Goal: Task Accomplishment & Management: Manage account settings

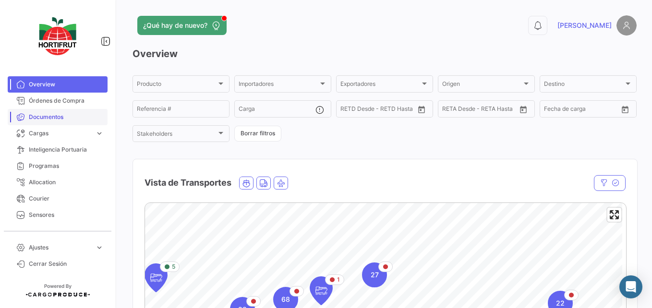
click at [58, 110] on link "Documentos" at bounding box center [58, 117] width 100 height 16
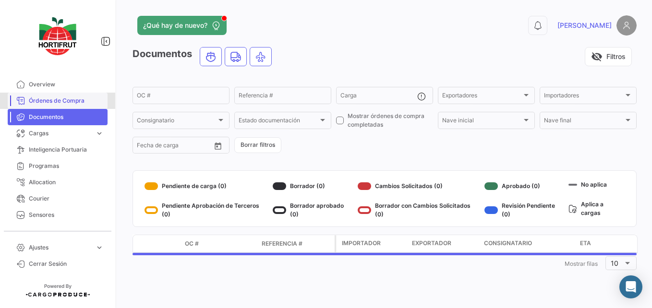
click at [61, 98] on span "Órdenes de Compra" at bounding box center [66, 100] width 75 height 9
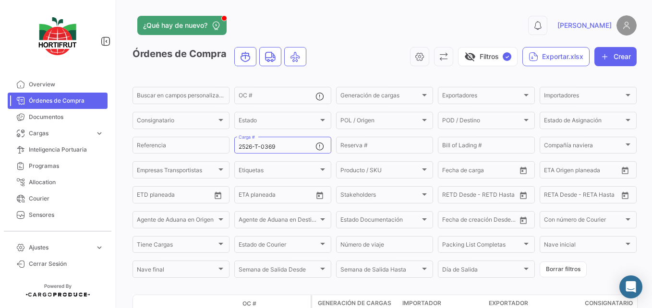
scroll to position [80, 0]
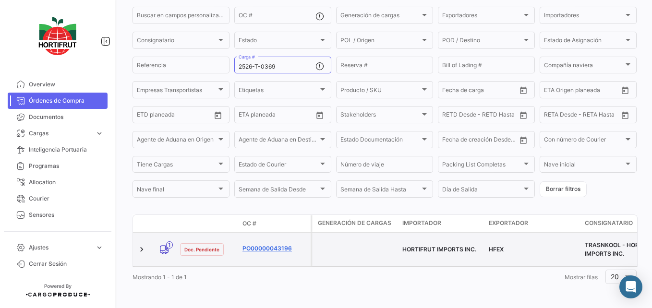
click at [264, 244] on link "PO00000043196" at bounding box center [274, 248] width 64 height 9
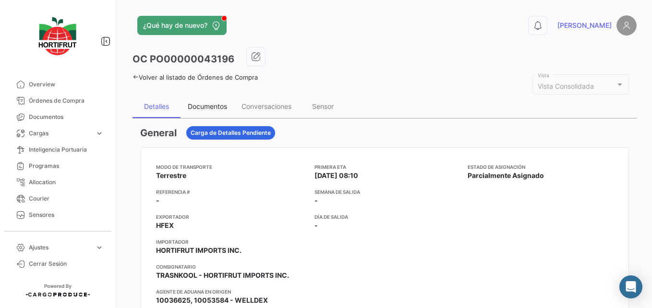
click at [216, 111] on div "Documentos" at bounding box center [207, 106] width 54 height 23
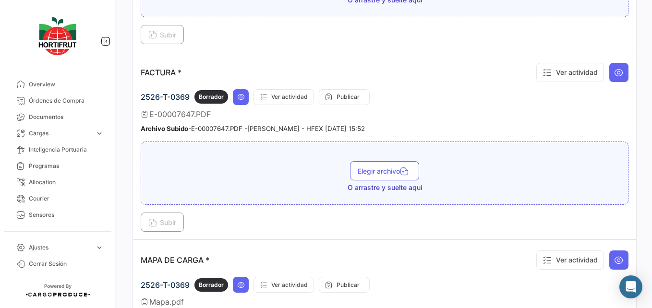
scroll to position [1152, 0]
click at [73, 97] on span "Órdenes de Compra" at bounding box center [66, 100] width 75 height 9
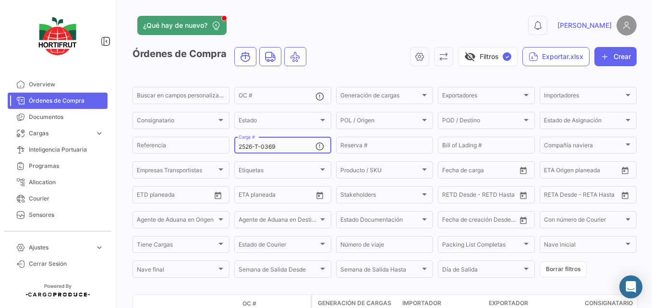
click at [284, 145] on input "2526-T-0369" at bounding box center [277, 147] width 77 height 7
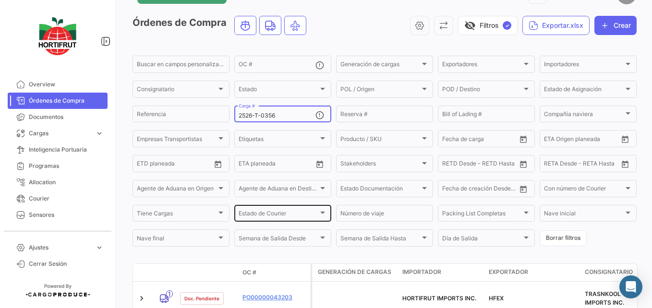
scroll to position [80, 0]
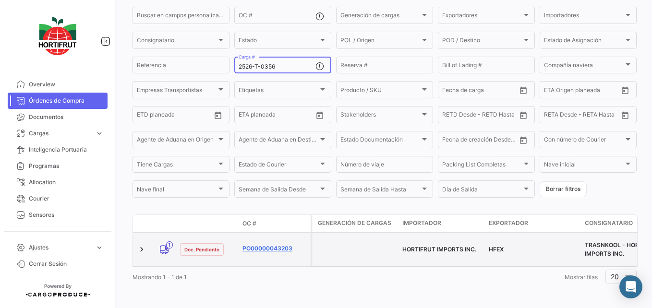
type input "2526-T-0356"
click at [275, 245] on link "PO00000043203" at bounding box center [274, 248] width 64 height 9
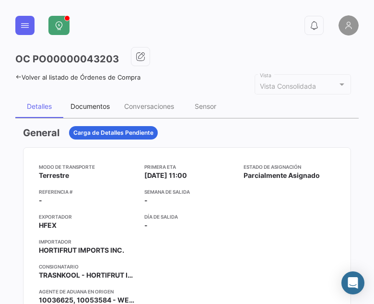
click at [107, 105] on div "Documentos" at bounding box center [90, 106] width 39 height 8
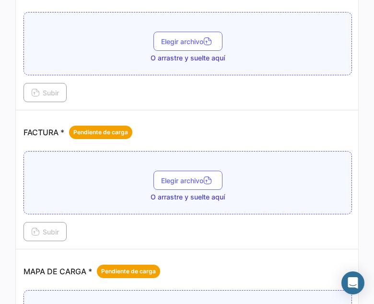
scroll to position [1104, 0]
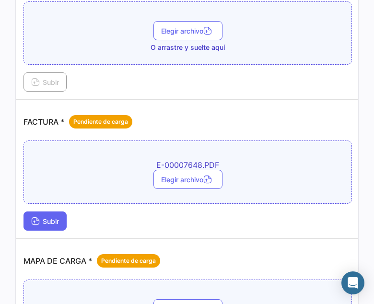
click at [48, 224] on span "Subir" at bounding box center [45, 221] width 28 height 8
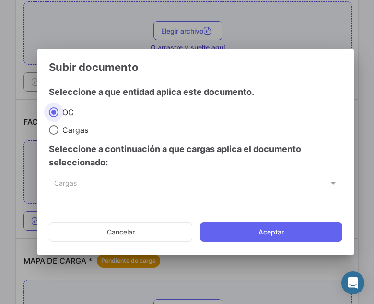
click at [64, 131] on span "Cargas" at bounding box center [74, 130] width 30 height 10
click at [59, 131] on input "Cargas" at bounding box center [54, 130] width 10 height 10
radio input "true"
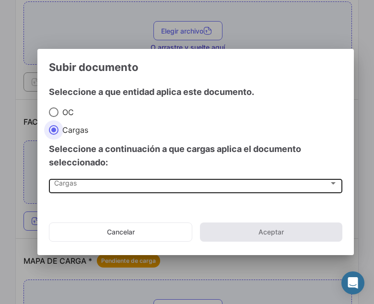
click at [80, 187] on div "Cargas" at bounding box center [191, 185] width 275 height 8
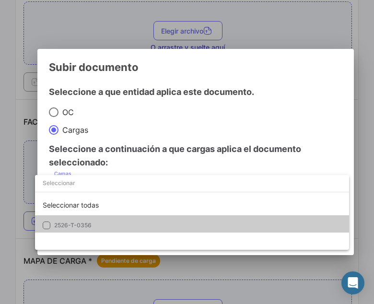
click at [83, 217] on mat-option "2526-T-0356" at bounding box center [192, 226] width 314 height 20
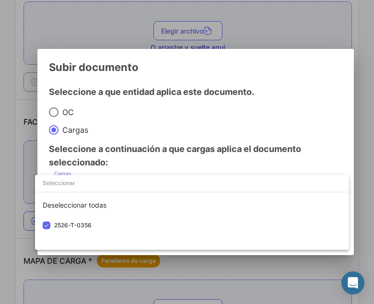
click at [110, 168] on div at bounding box center [187, 152] width 374 height 304
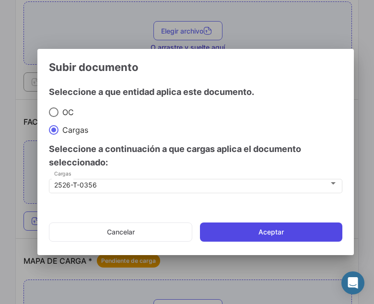
drag, startPoint x: 238, startPoint y: 222, endPoint x: 239, endPoint y: 227, distance: 5.0
click at [239, 225] on mat-dialog-actions "Cancelar Aceptar" at bounding box center [196, 232] width 294 height 33
click at [224, 232] on button "Aceptar" at bounding box center [271, 232] width 143 height 19
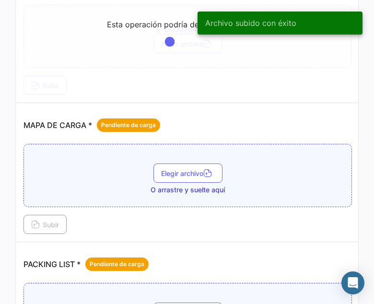
scroll to position [1296, 0]
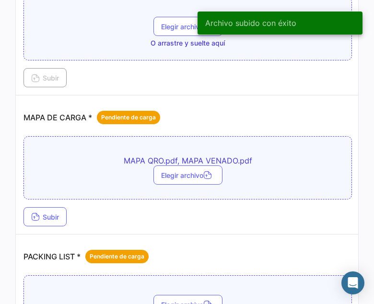
click at [48, 228] on td "MAPA DE CARGA * Pendiente de carga MAPA QRO.pdf, MAPA VENADO.pdf Elegir archivo…" at bounding box center [188, 165] width 344 height 139
click at [52, 221] on button "Subir" at bounding box center [45, 216] width 43 height 19
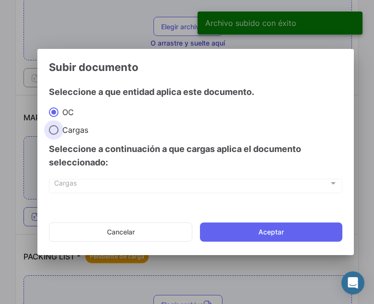
click at [67, 131] on span "Cargas" at bounding box center [74, 130] width 30 height 10
click at [59, 131] on input "Cargas" at bounding box center [54, 130] width 10 height 10
radio input "true"
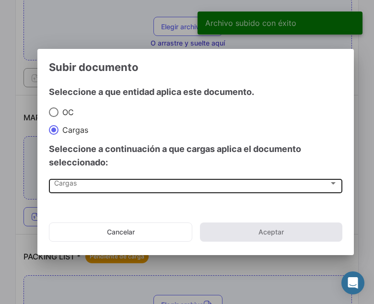
click at [70, 178] on div "Cargas Cargas" at bounding box center [196, 185] width 284 height 16
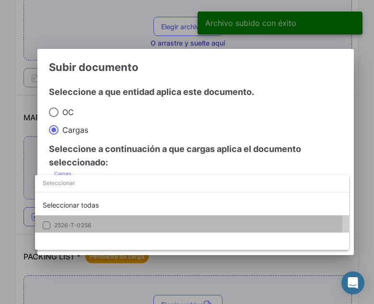
click at [69, 218] on mat-option "2526-T-0356" at bounding box center [192, 226] width 314 height 20
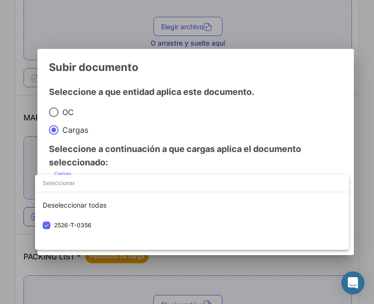
click at [128, 130] on div at bounding box center [187, 152] width 374 height 304
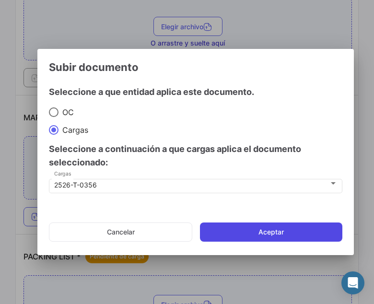
click at [217, 227] on button "Aceptar" at bounding box center [271, 232] width 143 height 19
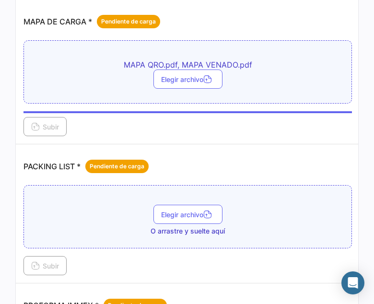
scroll to position [1440, 0]
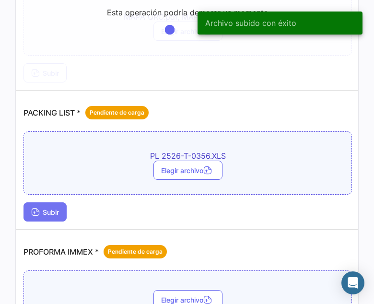
click at [37, 206] on button "Subir" at bounding box center [45, 212] width 43 height 19
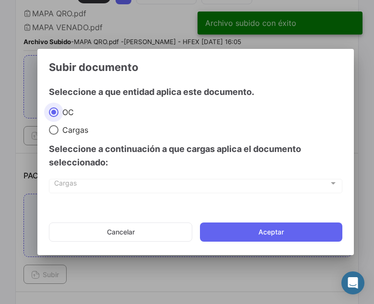
click at [61, 137] on div "Seleccione a continuación a que cargas aplica el documento seleccionado:" at bounding box center [196, 156] width 294 height 42
click at [61, 132] on span "Cargas" at bounding box center [74, 130] width 30 height 10
click at [59, 132] on input "Cargas" at bounding box center [54, 130] width 10 height 10
radio input "true"
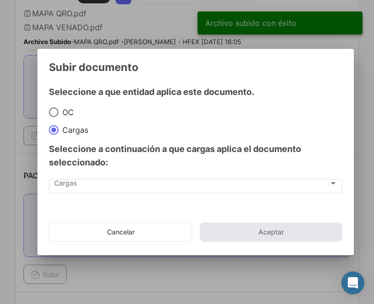
click at [71, 193] on div "Cargas Cargas" at bounding box center [196, 191] width 294 height 24
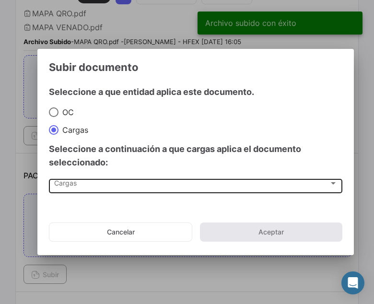
click at [74, 187] on span "Cargas" at bounding box center [191, 185] width 275 height 8
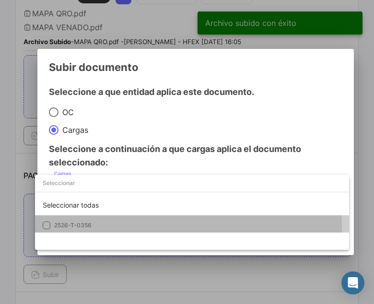
click at [84, 226] on span "2526-T-0356" at bounding box center [72, 225] width 37 height 7
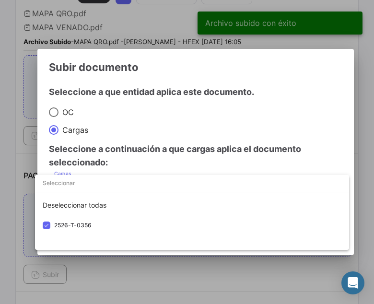
click at [121, 144] on div at bounding box center [187, 152] width 374 height 304
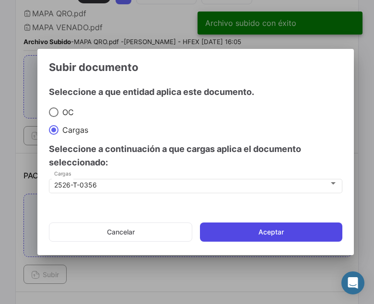
click at [239, 225] on button "Aceptar" at bounding box center [271, 232] width 143 height 19
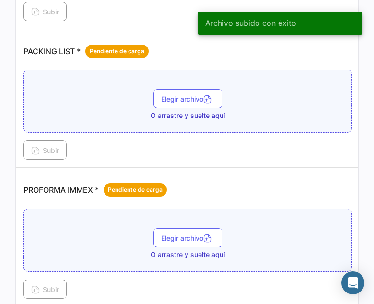
scroll to position [1632, 0]
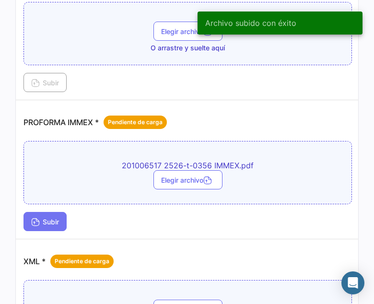
click at [57, 226] on span "Subir" at bounding box center [45, 222] width 28 height 8
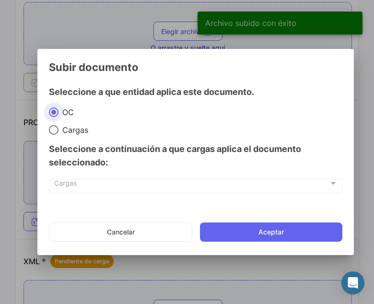
click at [72, 128] on span "Cargas" at bounding box center [74, 130] width 30 height 10
click at [59, 128] on input "Cargas" at bounding box center [54, 130] width 10 height 10
radio input "true"
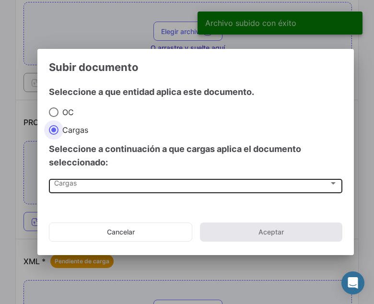
click at [78, 187] on div "Cargas" at bounding box center [191, 185] width 275 height 8
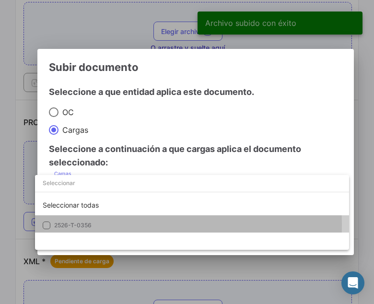
click at [83, 225] on span "2526-T-0356" at bounding box center [72, 225] width 37 height 7
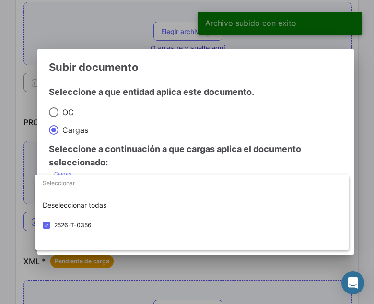
click at [160, 158] on div at bounding box center [187, 152] width 374 height 304
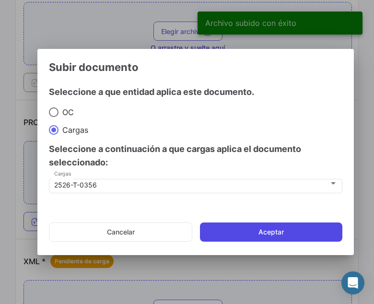
click at [255, 239] on button "Aceptar" at bounding box center [271, 232] width 143 height 19
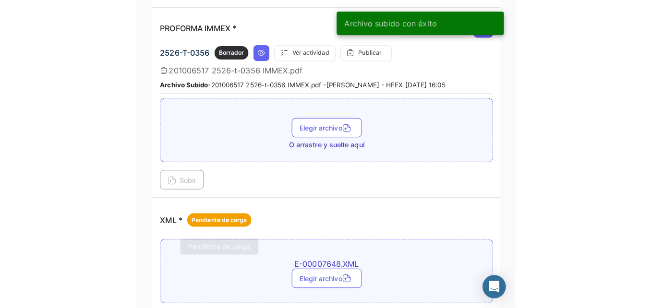
scroll to position [1865, 0]
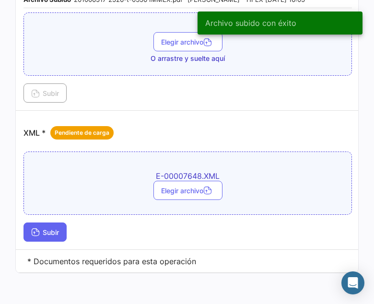
click at [57, 223] on button "Subir" at bounding box center [45, 232] width 43 height 19
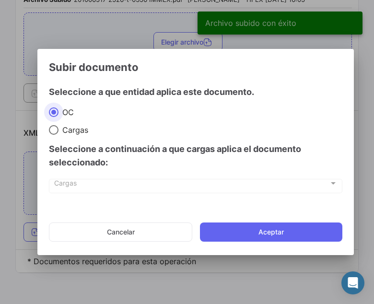
click at [65, 123] on mat-radio-group "OC Cargas" at bounding box center [151, 121] width 205 height 28
click at [70, 129] on span "Cargas" at bounding box center [74, 130] width 30 height 10
click at [59, 129] on input "Cargas" at bounding box center [54, 130] width 10 height 10
radio input "true"
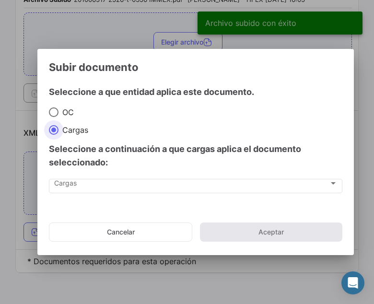
click at [54, 196] on div "Cargas Cargas" at bounding box center [196, 191] width 294 height 24
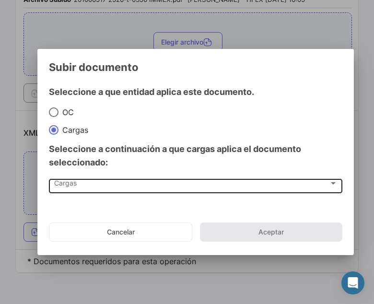
click at [58, 190] on div "Cargas Cargas" at bounding box center [196, 185] width 284 height 16
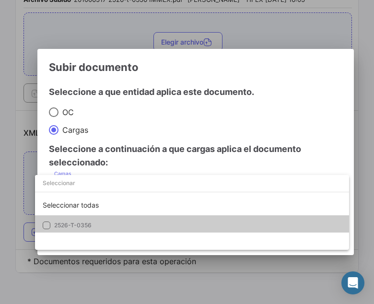
click at [69, 224] on span "2526-T-0356" at bounding box center [72, 225] width 37 height 7
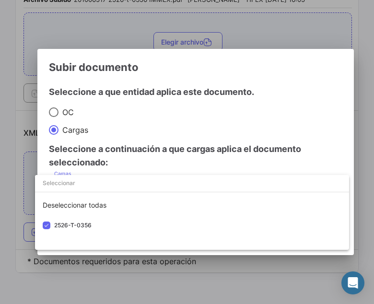
click at [128, 149] on div at bounding box center [187, 152] width 374 height 304
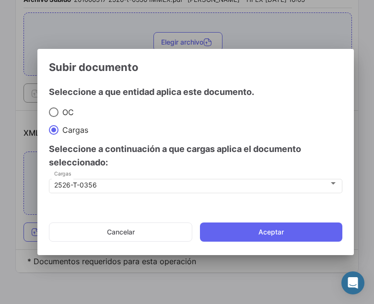
drag, startPoint x: 228, startPoint y: 229, endPoint x: 224, endPoint y: 203, distance: 26.2
click at [230, 229] on button "Aceptar" at bounding box center [271, 232] width 143 height 19
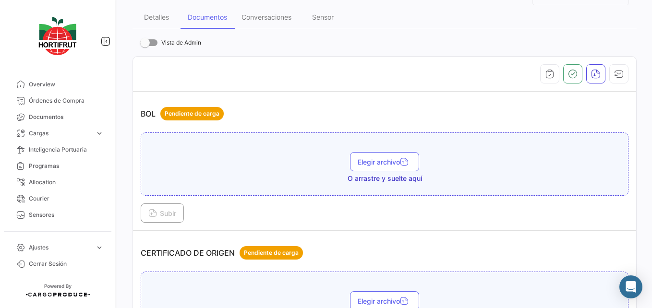
scroll to position [0, 0]
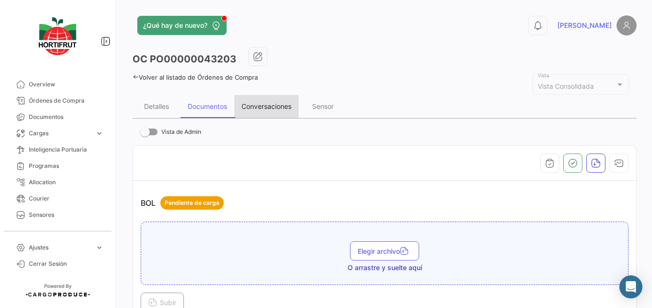
click at [279, 117] on div "Conversaciones" at bounding box center [266, 106] width 64 height 23
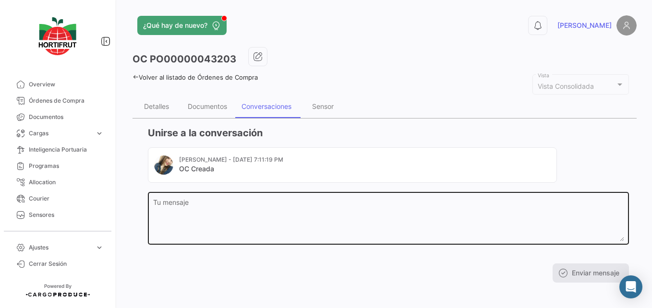
click at [201, 204] on textarea "Tu mensaje" at bounding box center [388, 220] width 471 height 42
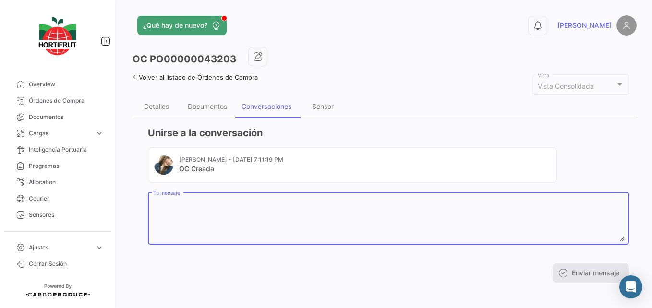
paste textarea "A16789- 20250248 - A16790"
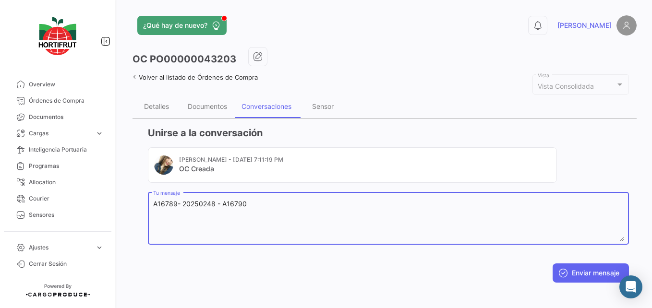
click at [155, 202] on textarea "A16789- 20250248 - A16790" at bounding box center [388, 220] width 471 height 42
drag, startPoint x: 204, startPoint y: 201, endPoint x: 241, endPoint y: 204, distance: 37.1
click at [241, 204] on textarea "CINTAS: A16789- 20250248 - A16790" at bounding box center [388, 220] width 471 height 42
click at [224, 205] on textarea "CINTAS: A16789- 20250248 - A16790" at bounding box center [388, 220] width 471 height 42
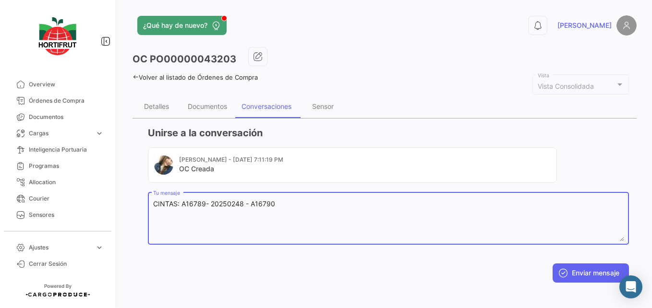
drag, startPoint x: 205, startPoint y: 204, endPoint x: 243, endPoint y: 200, distance: 37.6
click at [243, 200] on textarea "CINTAS: A16789- 20250248 - A16790" at bounding box center [388, 220] width 471 height 42
click at [266, 204] on textarea "CINTAS: A16789 - A16790" at bounding box center [388, 220] width 471 height 42
paste textarea "- 20250248"
click at [267, 205] on textarea "CINTAS: A16789 - A16790 SELLO: - 20250248" at bounding box center [388, 220] width 471 height 42
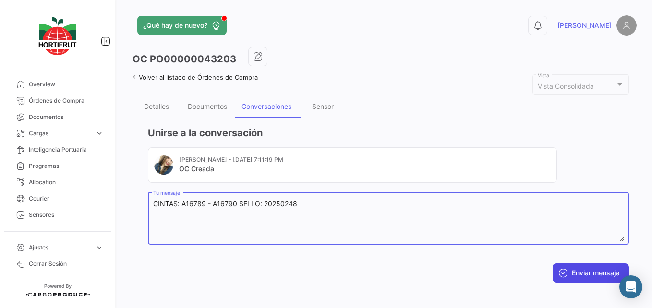
type textarea "CINTAS: A16789 - A16790 SELLO: 20250248"
click at [586, 276] on button "Enviar mensaje" at bounding box center [590, 273] width 76 height 19
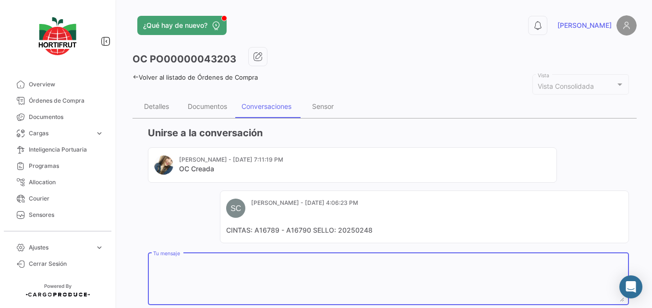
click at [196, 277] on textarea "Tu mensaje" at bounding box center [388, 281] width 471 height 42
paste textarea "[PHONE_NUMBER]"
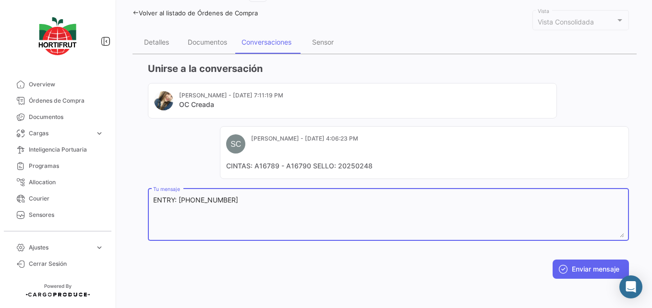
scroll to position [66, 0]
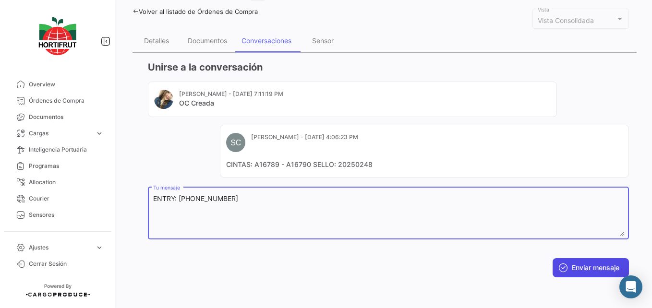
type textarea "ENTRY: [PHONE_NUMBER]"
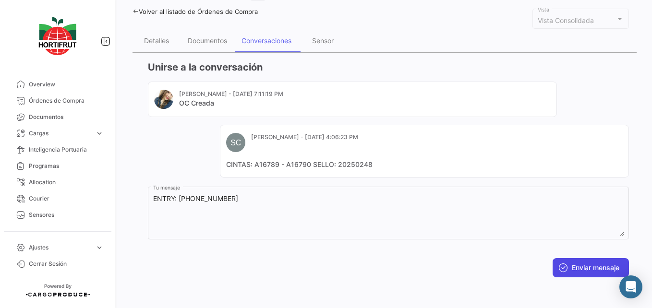
click at [591, 276] on button "Enviar mensaje" at bounding box center [590, 267] width 76 height 19
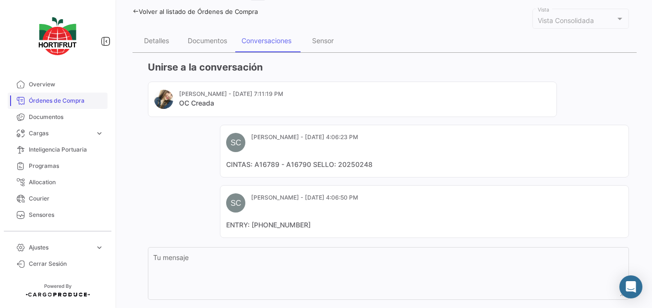
click at [82, 105] on span "Órdenes de Compra" at bounding box center [66, 100] width 75 height 9
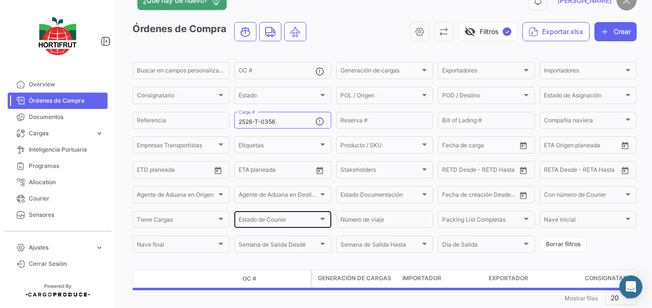
scroll to position [48, 0]
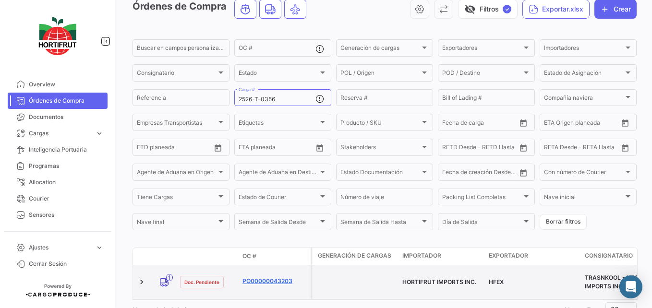
click at [268, 280] on link "PO00000043203" at bounding box center [274, 281] width 64 height 9
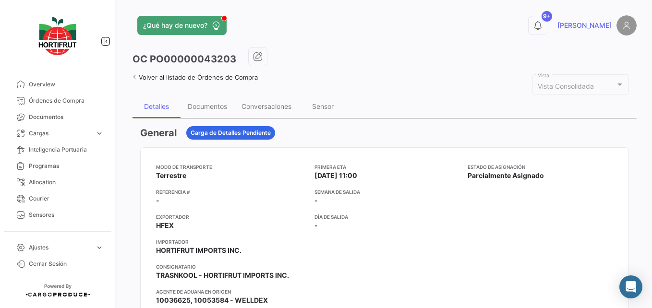
click at [284, 104] on div "Conversaciones" at bounding box center [266, 106] width 50 height 8
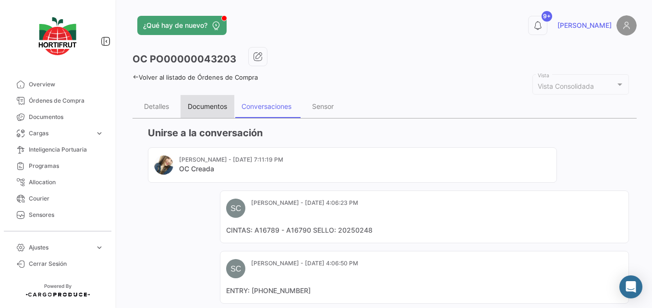
click at [227, 111] on div "Documentos" at bounding box center [207, 106] width 54 height 23
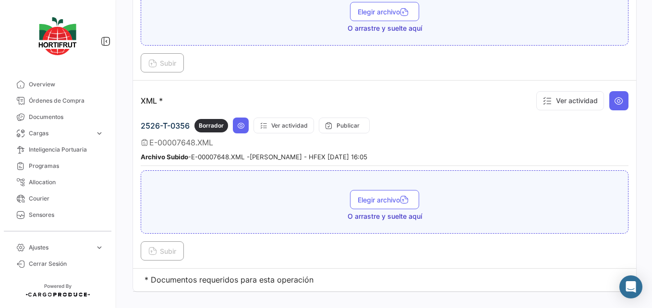
scroll to position [1903, 0]
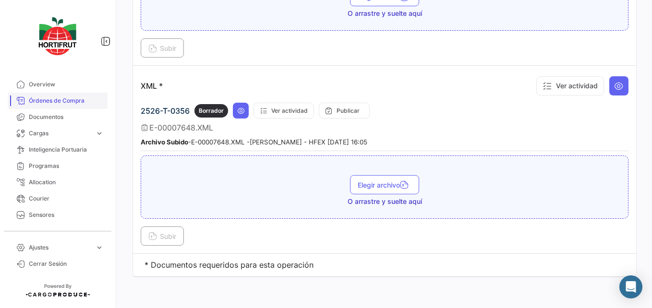
click at [72, 103] on span "Órdenes de Compra" at bounding box center [66, 100] width 75 height 9
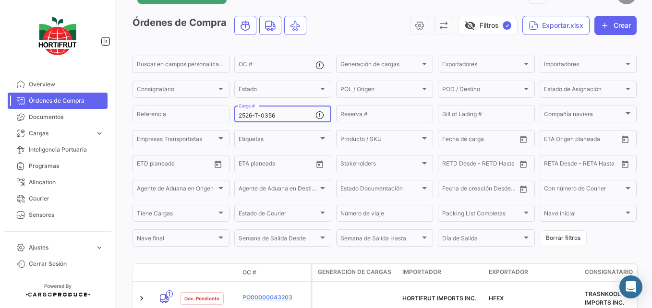
scroll to position [48, 0]
